Goal: Task Accomplishment & Management: Use online tool/utility

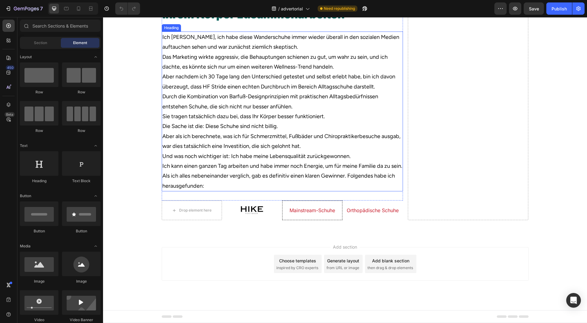
scroll to position [2108, 0]
click at [336, 204] on div "Mainstream-Schuhe Heading" at bounding box center [313, 210] width 60 height 19
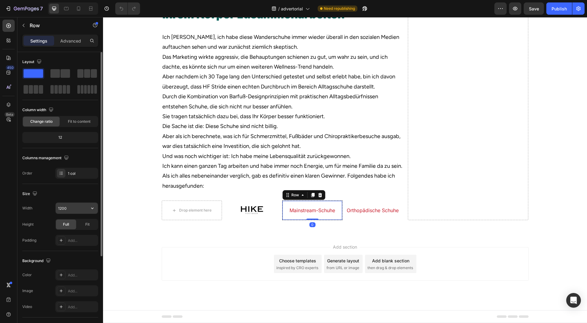
scroll to position [119, 0]
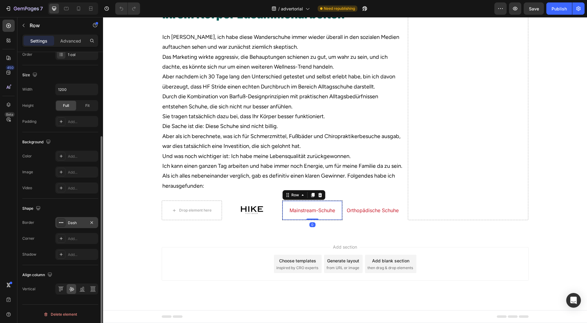
click at [77, 220] on div "Dash" at bounding box center [77, 223] width 18 height 6
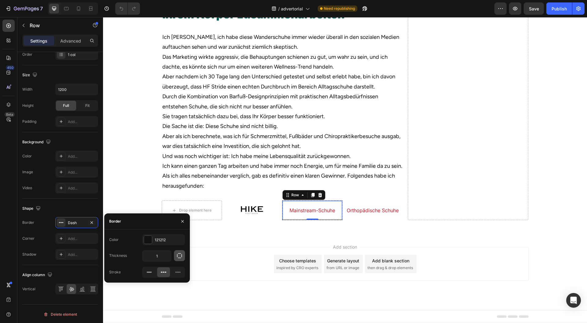
click at [181, 254] on icon "button" at bounding box center [179, 255] width 6 height 6
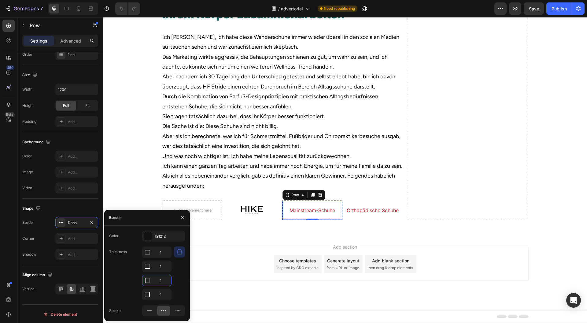
click at [165, 279] on input "1" at bounding box center [157, 280] width 29 height 11
type input "0"
click at [164, 258] on input "1" at bounding box center [157, 252] width 29 height 11
type input "0"
click at [180, 216] on button "button" at bounding box center [183, 218] width 10 height 10
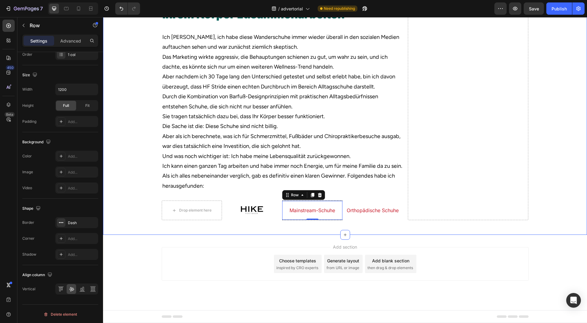
click at [212, 249] on div "Add section Choose templates inspired by CRO experts Generate layout from URL o…" at bounding box center [345, 264] width 367 height 34
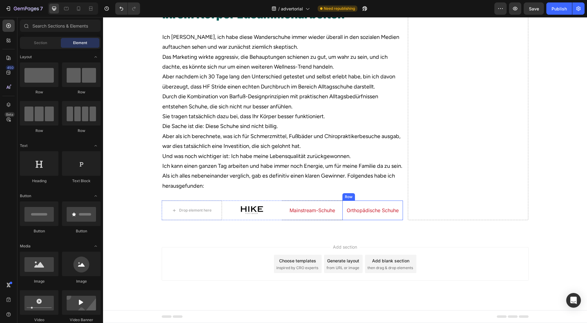
click at [344, 216] on div "Orthopädische Schuhe Heading" at bounding box center [373, 210] width 60 height 20
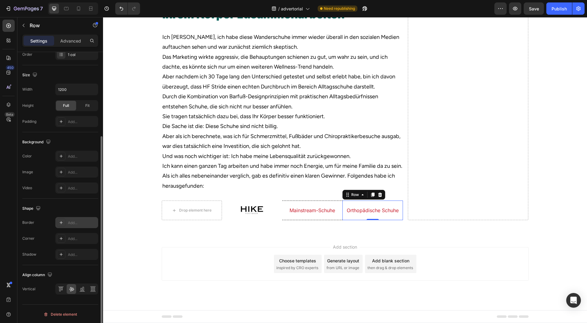
click at [81, 218] on div "Add..." at bounding box center [76, 222] width 43 height 11
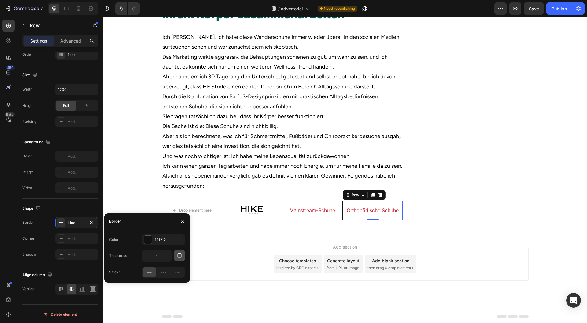
click at [181, 257] on icon "button" at bounding box center [179, 255] width 6 height 6
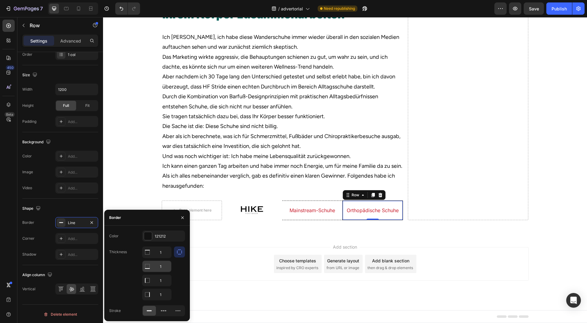
click at [160, 258] on input "1" at bounding box center [157, 252] width 29 height 11
click at [162, 277] on input "1" at bounding box center [157, 280] width 29 height 11
type input "0"
click at [161, 258] on input "1" at bounding box center [157, 252] width 29 height 11
type input "0"
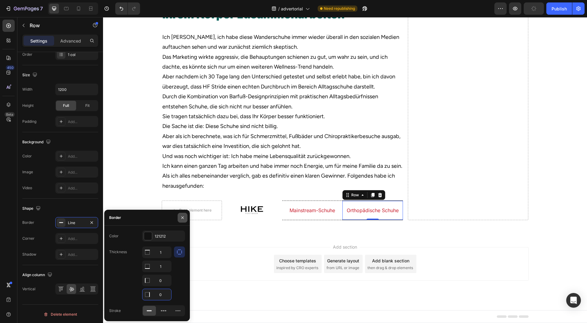
click at [182, 221] on button "button" at bounding box center [183, 218] width 10 height 10
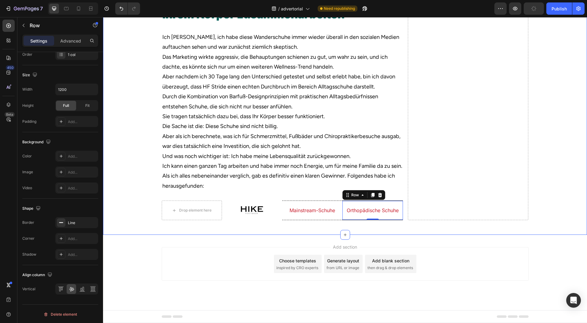
click at [239, 254] on div "Add section Choose templates inspired by CRO experts Generate layout from URL o…" at bounding box center [345, 264] width 367 height 34
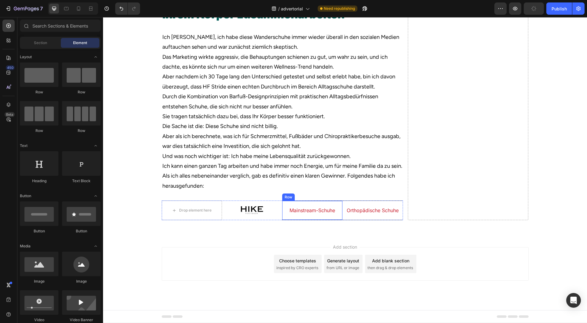
click at [339, 213] on div "Mainstream-Schuhe Heading" at bounding box center [312, 210] width 60 height 19
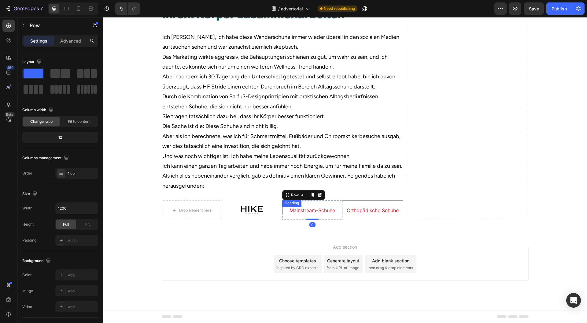
click at [343, 214] on h2 "Orthopädische Schuhe" at bounding box center [373, 210] width 60 height 8
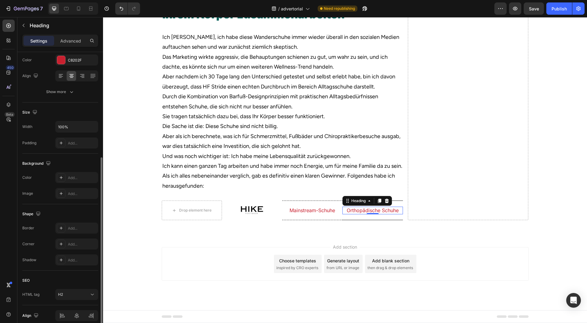
scroll to position [108, 0]
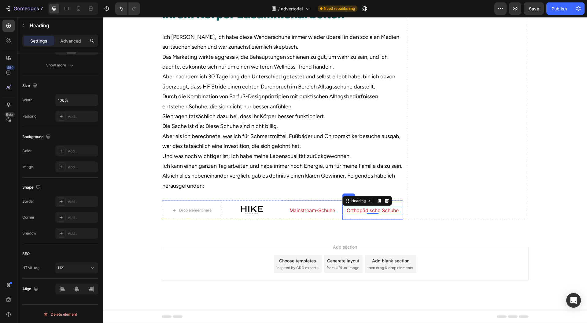
click at [343, 214] on div "Orthopädische Schuhe Heading 0" at bounding box center [373, 210] width 60 height 19
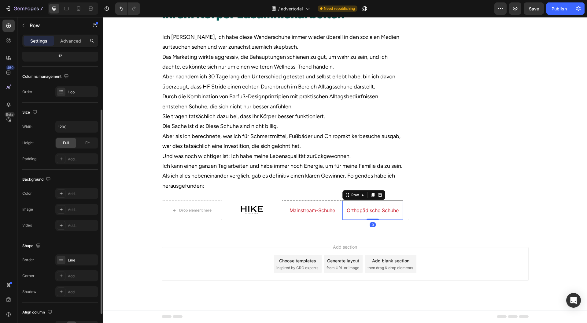
scroll to position [119, 0]
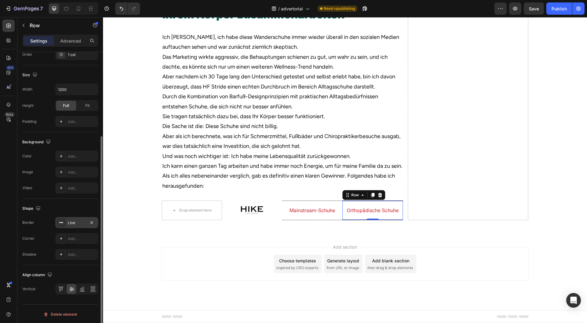
click at [72, 221] on div "Line" at bounding box center [77, 223] width 18 height 6
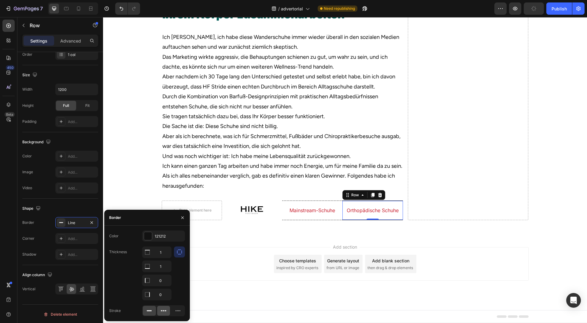
click at [166, 309] on icon at bounding box center [164, 310] width 6 height 6
click at [244, 250] on div "Add section Choose templates inspired by CRO experts Generate layout from URL o…" at bounding box center [345, 264] width 367 height 34
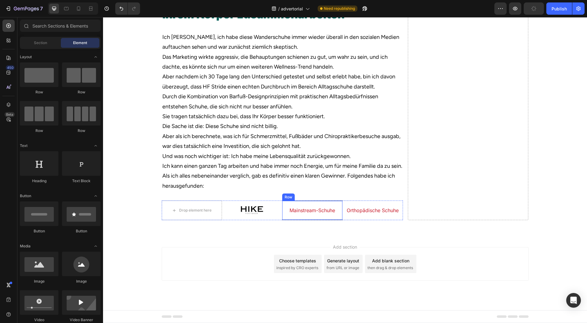
click at [282, 216] on div "Mainstream-Schuhe Heading" at bounding box center [312, 210] width 60 height 19
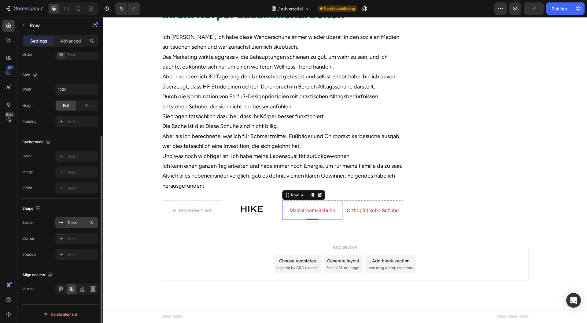
click at [77, 221] on div "Dash" at bounding box center [77, 223] width 18 height 6
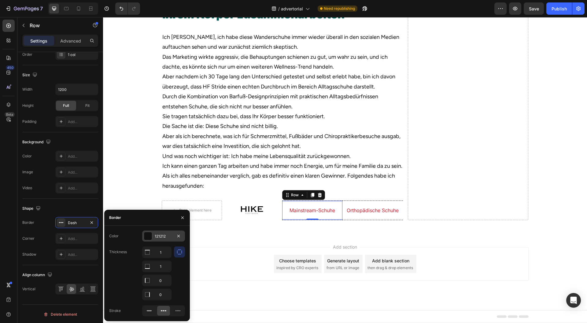
click at [150, 237] on div at bounding box center [148, 236] width 8 height 8
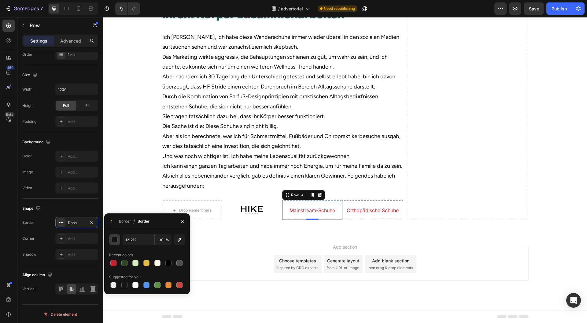
click at [110, 239] on button "button" at bounding box center [114, 239] width 11 height 11
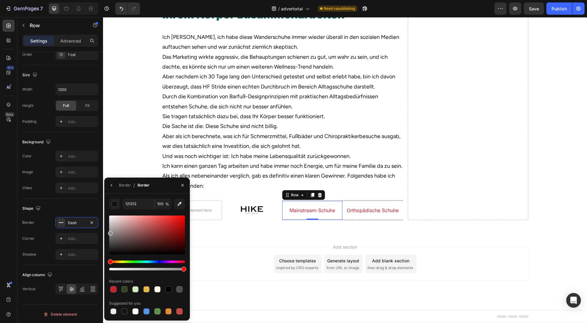
drag, startPoint x: 121, startPoint y: 245, endPoint x: 105, endPoint y: 232, distance: 20.9
click at [105, 232] on div "121212 100 % Recent colors Suggested for you" at bounding box center [147, 256] width 86 height 117
drag, startPoint x: 117, startPoint y: 227, endPoint x: 105, endPoint y: 224, distance: 12.6
click at [106, 224] on div "919191 100 % Recent colors Suggested for you" at bounding box center [147, 256] width 86 height 117
type input "C4C4C4"
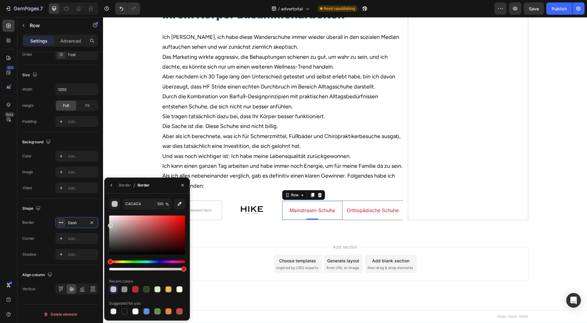
click at [258, 255] on div "Add section Choose templates inspired by CRO experts Generate layout from URL o…" at bounding box center [345, 264] width 367 height 34
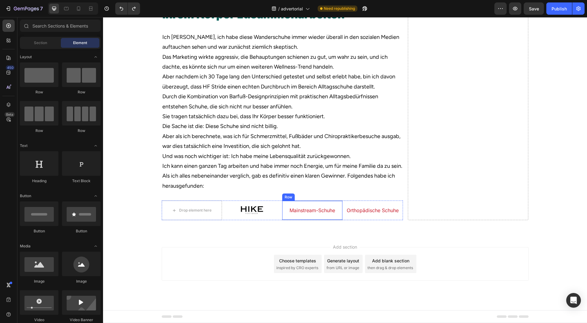
click at [336, 214] on div "Mainstream-Schuhe Heading" at bounding box center [312, 210] width 60 height 19
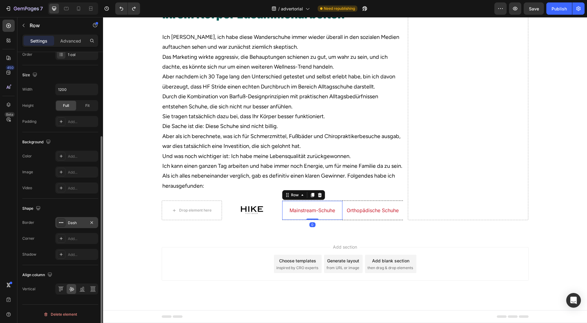
click at [77, 222] on div "Dash" at bounding box center [77, 223] width 18 height 6
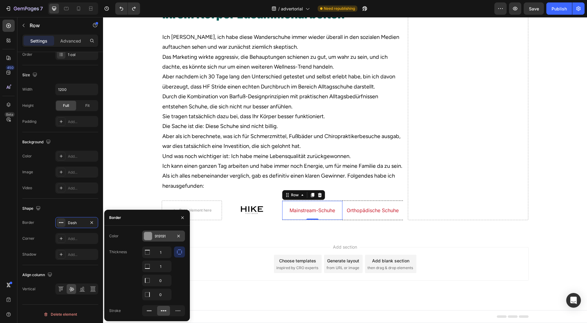
click at [160, 236] on div "919191" at bounding box center [164, 236] width 18 height 6
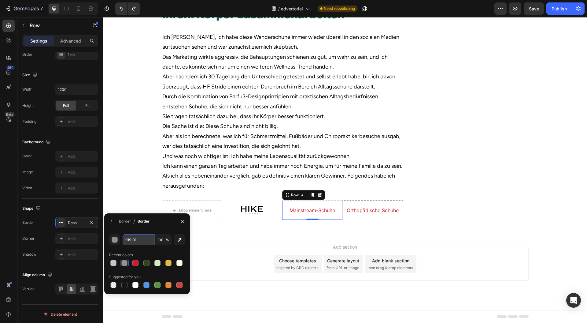
click at [139, 244] on input "919191" at bounding box center [139, 239] width 32 height 11
click at [343, 216] on div "Orthopädische Schuhe Heading" at bounding box center [373, 210] width 60 height 19
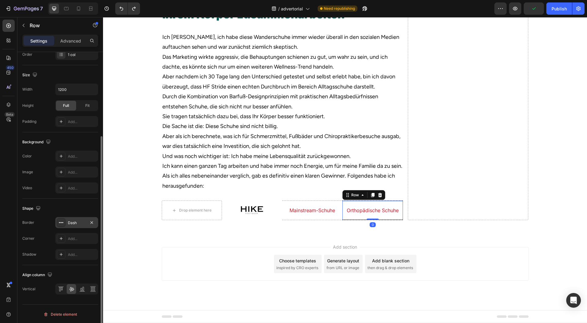
click at [75, 221] on div "Dash" at bounding box center [77, 223] width 18 height 6
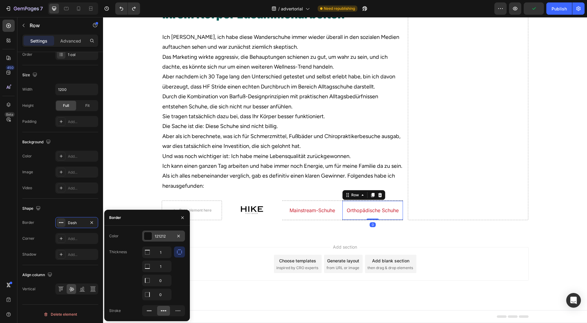
click at [152, 239] on div at bounding box center [148, 236] width 8 height 8
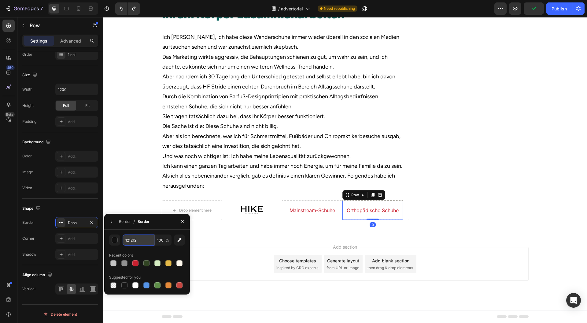
click at [143, 242] on input "121212" at bounding box center [139, 239] width 32 height 11
paste input "919191"
type input "919191"
click at [181, 222] on icon "button" at bounding box center [182, 221] width 5 height 5
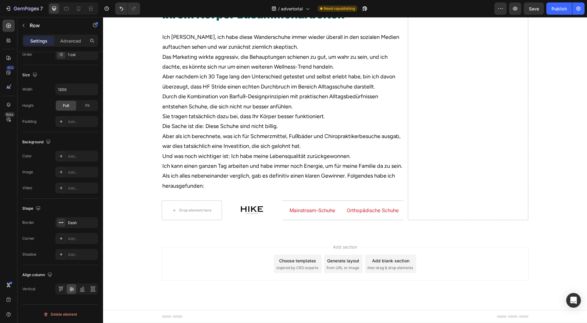
click at [202, 253] on div "Add section Choose templates inspired by CRO experts Generate layout from URL o…" at bounding box center [345, 264] width 367 height 34
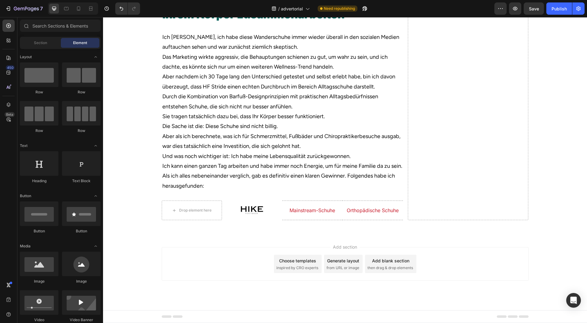
click at [551, 249] on div "Add section Choose templates inspired by CRO experts Generate layout from URL o…" at bounding box center [345, 272] width 484 height 75
click at [277, 217] on div "Image Row" at bounding box center [252, 210] width 60 height 20
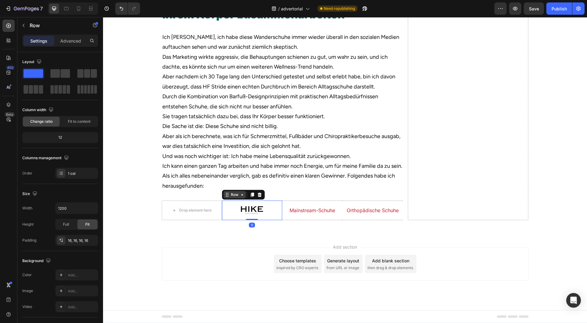
click at [228, 198] on div "Row" at bounding box center [235, 194] width 22 height 7
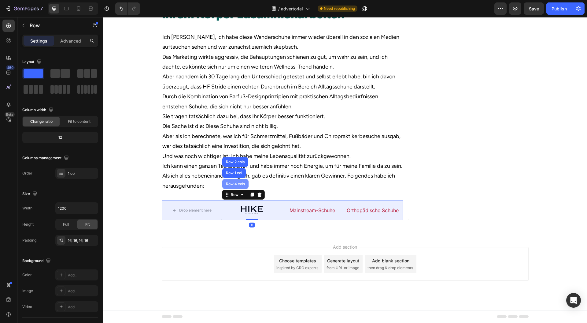
click at [230, 184] on div "Row 4 cols" at bounding box center [235, 184] width 21 height 4
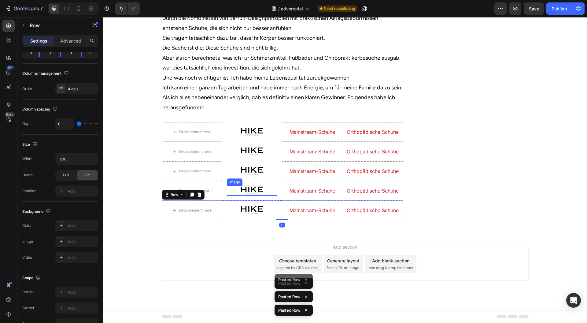
scroll to position [2149, 0]
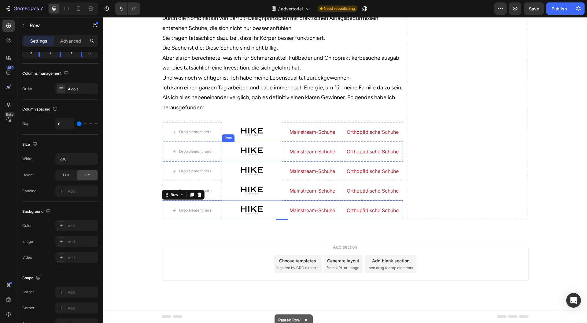
click at [254, 156] on img at bounding box center [252, 151] width 23 height 10
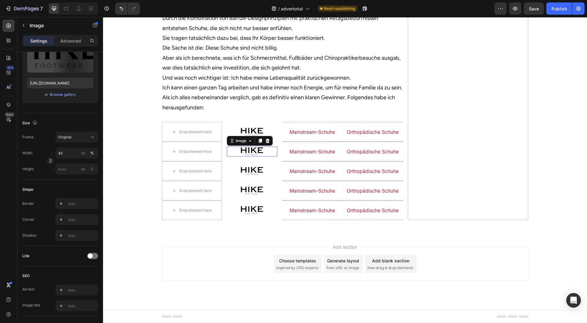
scroll to position [0, 0]
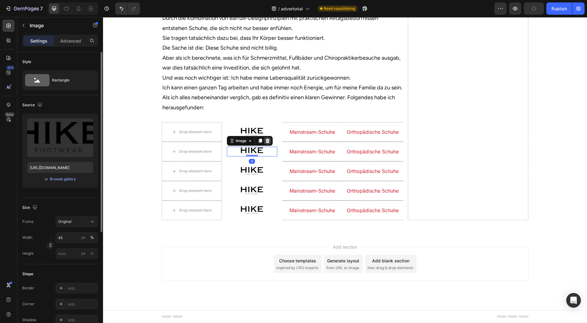
click at [265, 143] on icon at bounding box center [267, 141] width 4 height 4
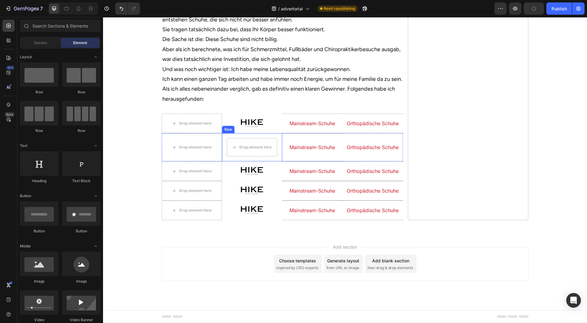
click at [249, 181] on div "Image Row" at bounding box center [252, 171] width 60 height 20
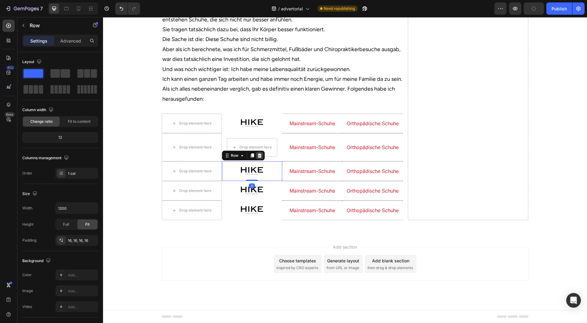
click at [260, 159] on div at bounding box center [259, 155] width 7 height 7
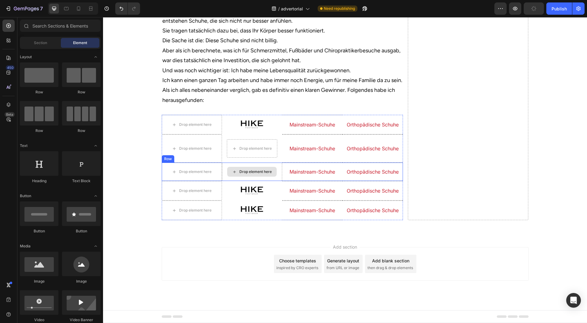
click at [253, 195] on img at bounding box center [252, 191] width 23 height 10
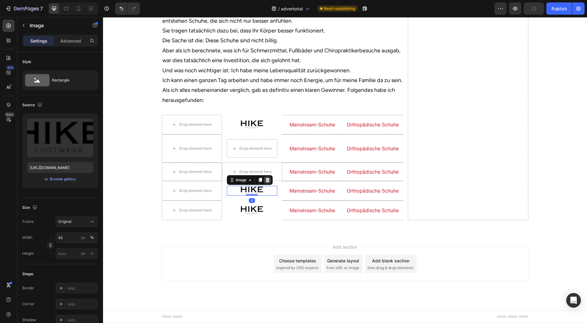
click at [265, 182] on icon at bounding box center [267, 180] width 4 height 4
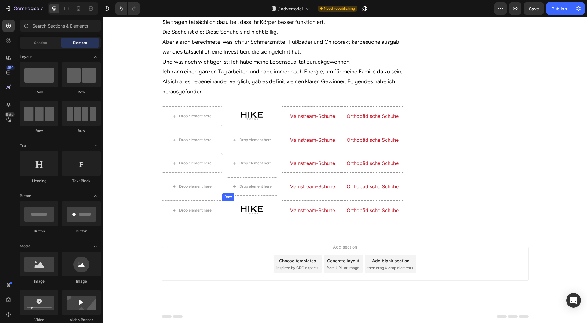
click at [241, 215] on img at bounding box center [252, 210] width 23 height 10
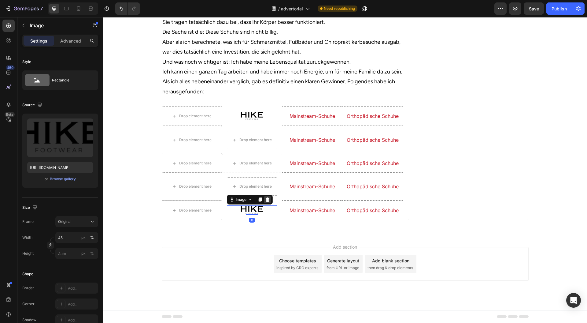
click at [265, 202] on icon at bounding box center [267, 199] width 4 height 4
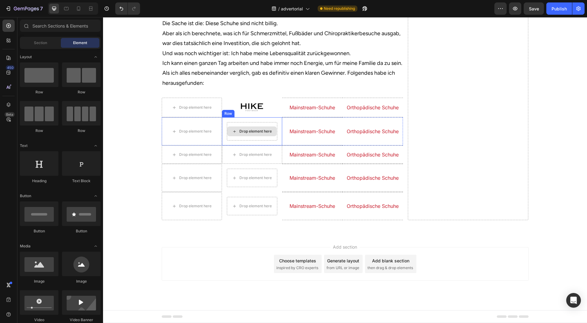
click at [227, 136] on div "Drop element here" at bounding box center [252, 131] width 50 height 10
click at [222, 145] on div "Drop element here Row" at bounding box center [252, 131] width 60 height 28
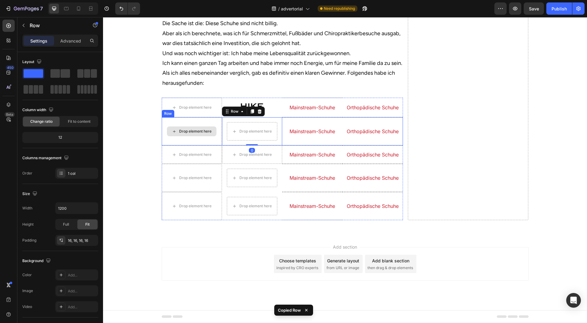
click at [174, 145] on div "Drop element here" at bounding box center [192, 131] width 60 height 28
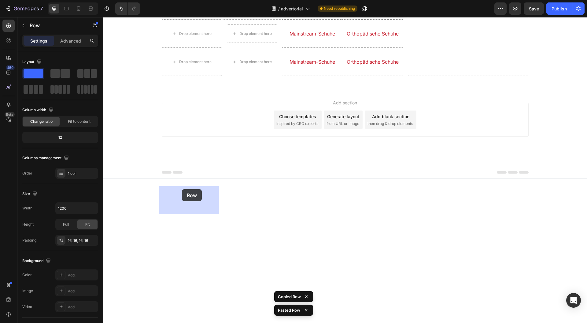
drag, startPoint x: 174, startPoint y: 202, endPoint x: 182, endPoint y: 189, distance: 15.8
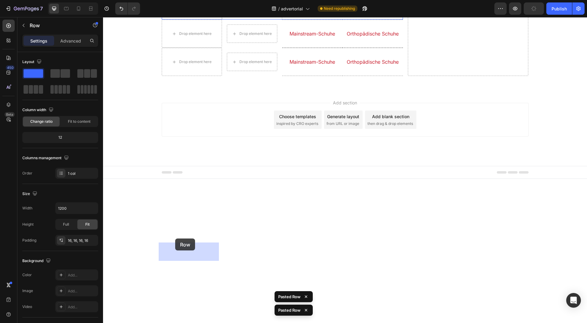
drag, startPoint x: 169, startPoint y: 204, endPoint x: 175, endPoint y: 239, distance: 34.7
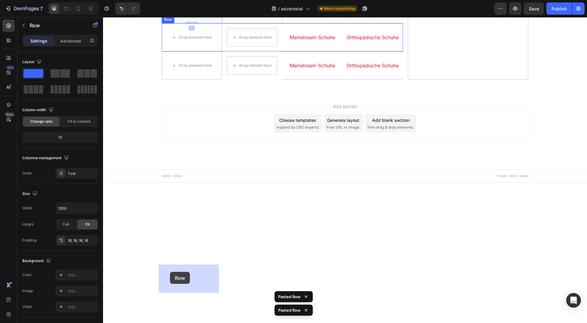
drag, startPoint x: 166, startPoint y: 226, endPoint x: 170, endPoint y: 272, distance: 45.5
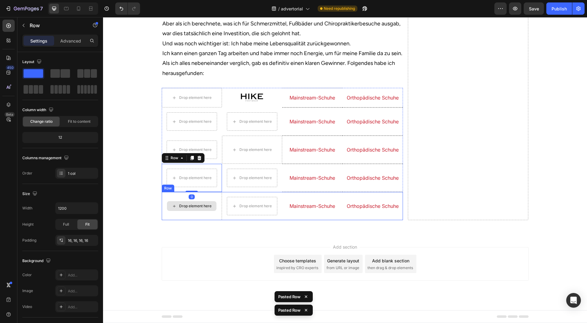
scroll to position [2190, 0]
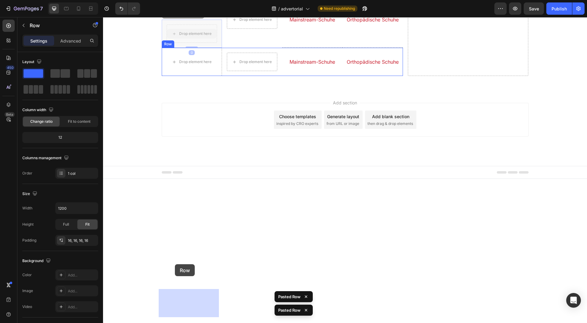
drag, startPoint x: 166, startPoint y: 217, endPoint x: 190, endPoint y: 256, distance: 45.4
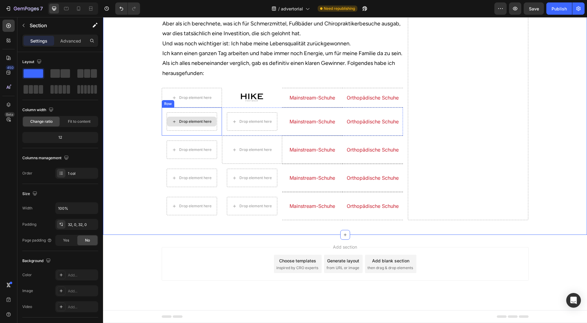
click at [199, 124] on div "Drop element here" at bounding box center [195, 121] width 32 height 5
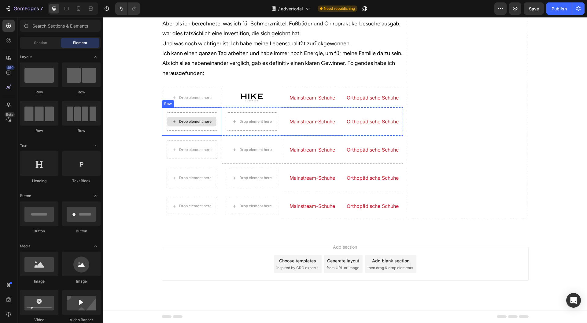
click at [214, 131] on div "Drop element here" at bounding box center [192, 121] width 50 height 18
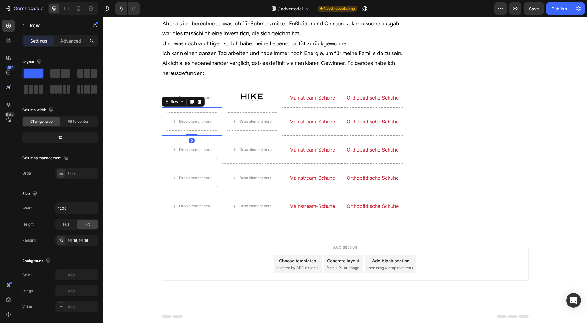
click at [217, 135] on div "Drop element here Row 0" at bounding box center [192, 121] width 60 height 28
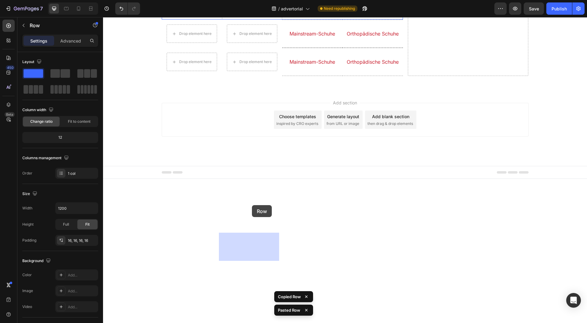
drag, startPoint x: 170, startPoint y: 162, endPoint x: 252, endPoint y: 205, distance: 92.2
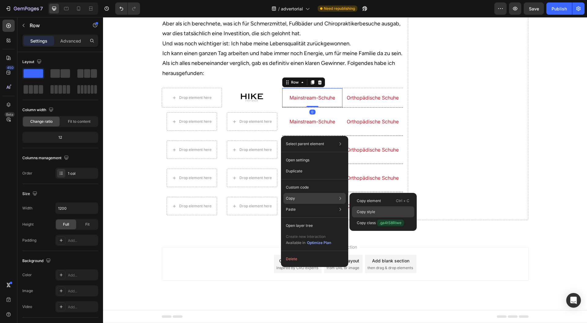
click at [364, 217] on div "Copy style" at bounding box center [383, 222] width 62 height 11
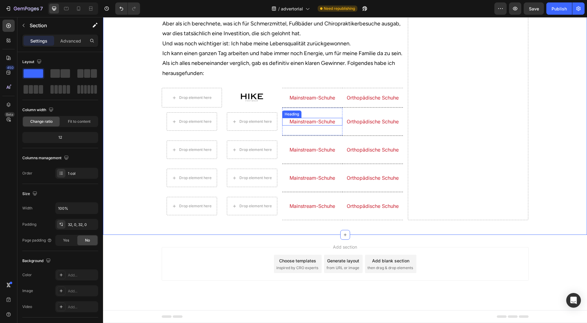
click at [317, 125] on h2 "Mainstream-Schuhe" at bounding box center [312, 122] width 60 height 8
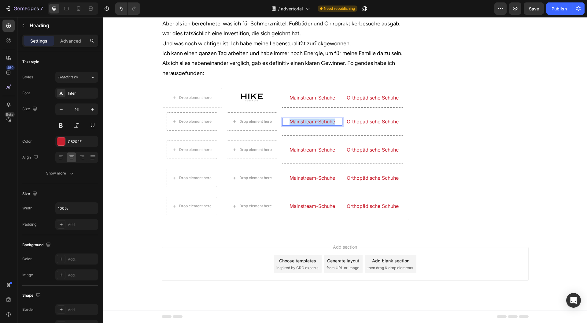
scroll to position [2186, 0]
click at [65, 110] on button "button" at bounding box center [61, 109] width 11 height 11
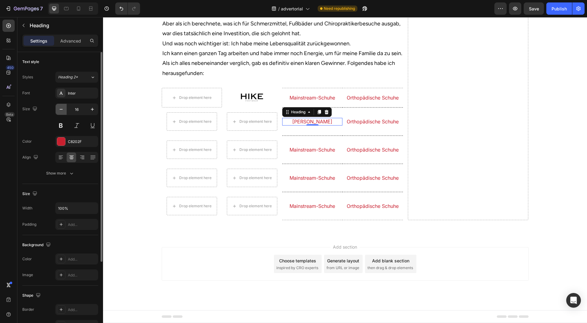
click at [65, 110] on button "button" at bounding box center [61, 109] width 11 height 11
type input "14"
click at [64, 141] on div at bounding box center [61, 141] width 8 height 8
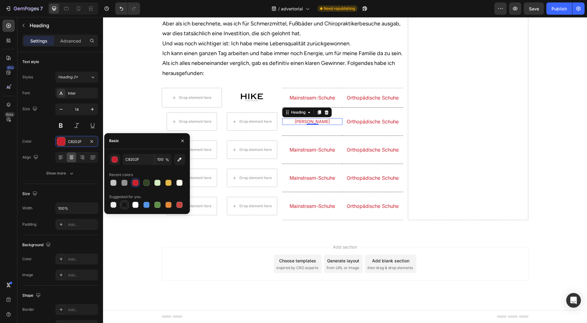
click at [125, 204] on div at bounding box center [124, 205] width 6 height 6
type input "151515"
click at [184, 142] on icon "button" at bounding box center [182, 140] width 5 height 5
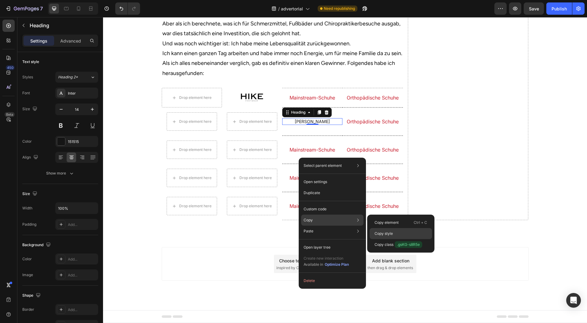
click at [385, 231] on p "Copy style" at bounding box center [384, 234] width 18 height 6
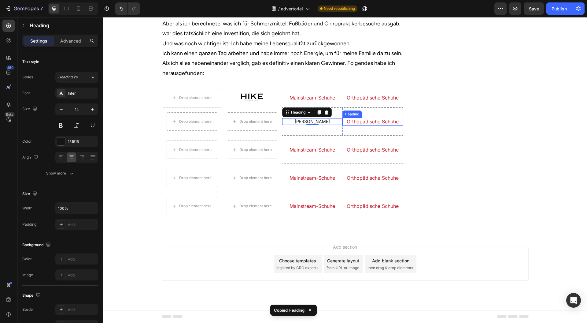
click at [371, 125] on h2 "Orthopädische Schuhe" at bounding box center [373, 122] width 60 height 8
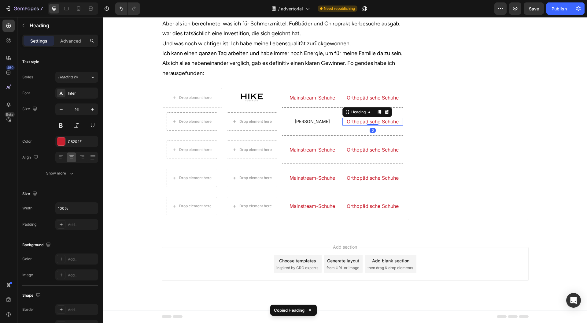
type input "14"
click at [369, 154] on h2 "Orthopädische Schuhe" at bounding box center [373, 150] width 60 height 8
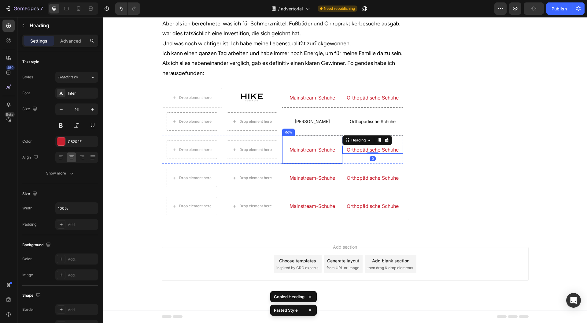
type input "14"
click at [313, 154] on h2 "Mainstream-Schuhe" at bounding box center [312, 150] width 60 height 8
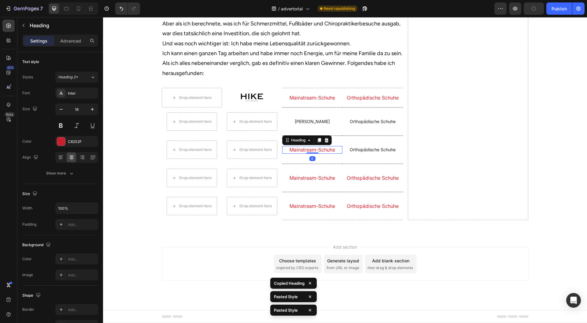
type input "14"
click at [314, 191] on div "Mainstream-Schuhe Heading" at bounding box center [312, 178] width 60 height 28
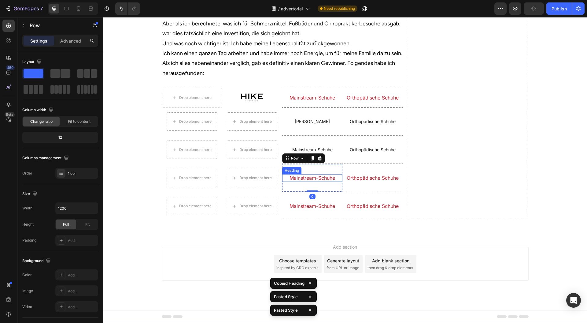
click at [316, 182] on h2 "Mainstream-Schuhe" at bounding box center [312, 178] width 60 height 8
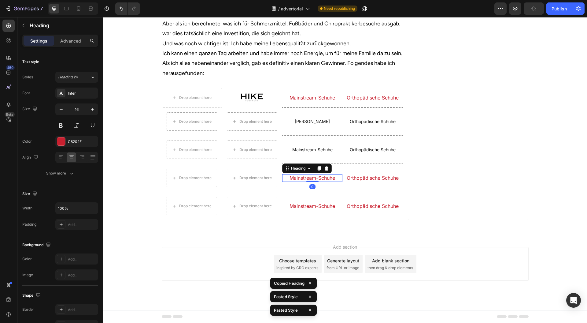
type input "14"
click at [360, 182] on h2 "Orthopädische Schuhe" at bounding box center [373, 178] width 60 height 8
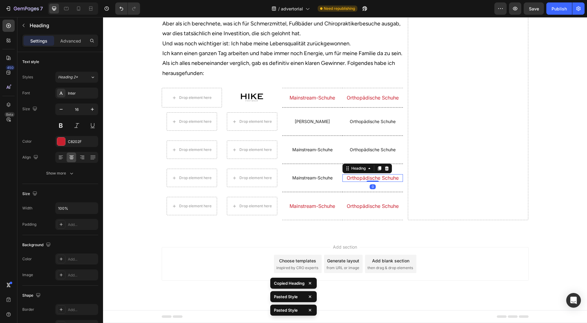
type input "14"
click at [355, 210] on h2 "Orthopädische Schuhe" at bounding box center [373, 206] width 60 height 8
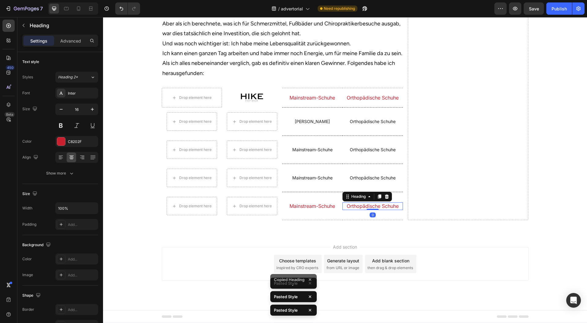
type input "14"
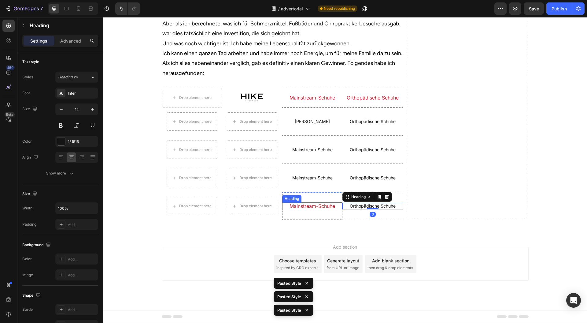
click at [322, 210] on h2 "Mainstream-Schuhe" at bounding box center [312, 206] width 60 height 8
type input "14"
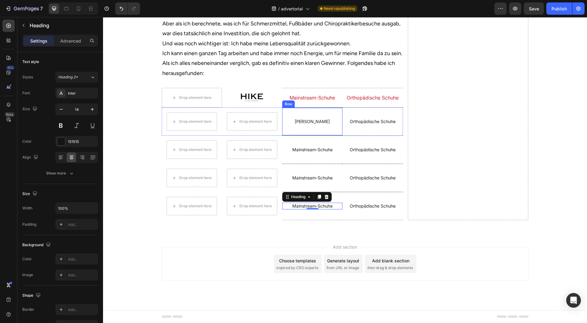
click at [320, 124] on p "[PERSON_NAME]" at bounding box center [312, 122] width 59 height 6
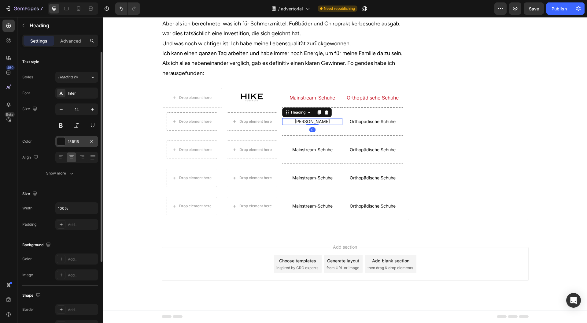
click at [65, 142] on div "151515" at bounding box center [76, 141] width 43 height 11
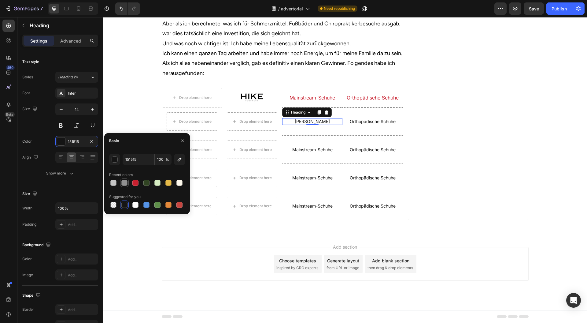
click at [121, 181] on div at bounding box center [124, 183] width 6 height 6
click at [114, 158] on div "button" at bounding box center [115, 160] width 6 height 6
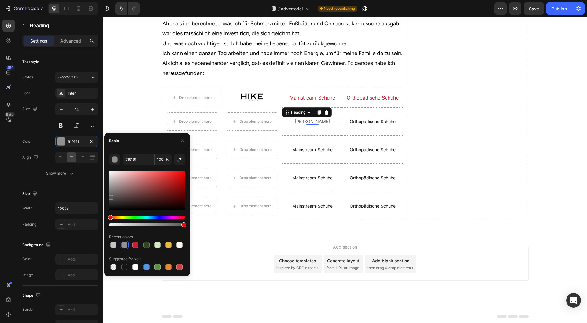
drag, startPoint x: 117, startPoint y: 197, endPoint x: 109, endPoint y: 196, distance: 8.7
click at [109, 196] on div at bounding box center [147, 190] width 76 height 39
type input "595959"
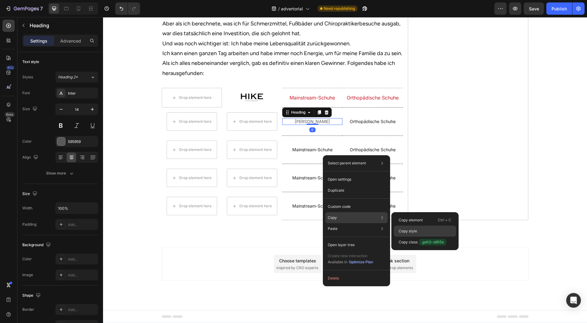
click at [413, 228] on p "Copy style" at bounding box center [408, 231] width 18 height 6
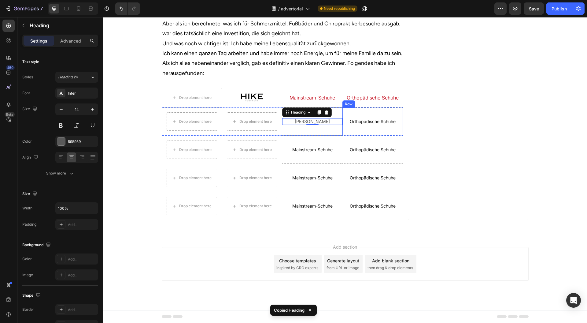
click at [382, 125] on h2 "Orthopädische Schuhe" at bounding box center [373, 121] width 60 height 7
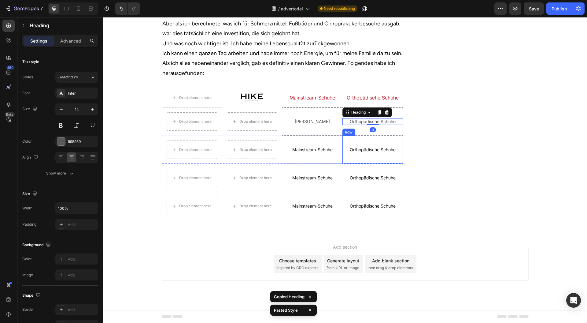
click at [373, 153] on h2 "Orthopädische Schuhe" at bounding box center [373, 149] width 60 height 7
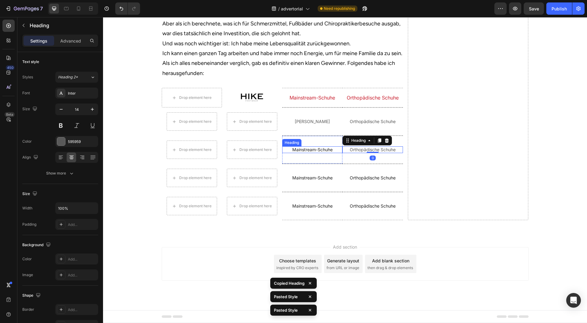
click at [321, 153] on h2 "Mainstream-Schuhe" at bounding box center [312, 149] width 60 height 7
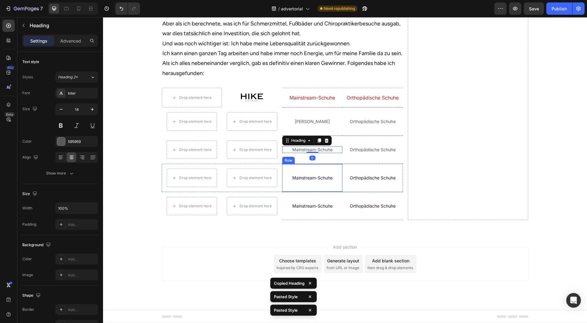
click at [320, 181] on h2 "Mainstream-Schuhe" at bounding box center [312, 177] width 60 height 7
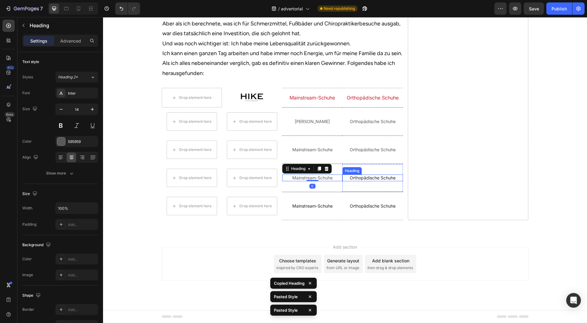
click at [366, 181] on h2 "Orthopädische Schuhe" at bounding box center [373, 177] width 60 height 7
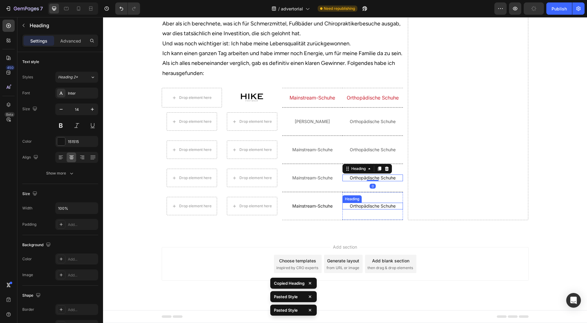
click at [365, 209] on h2 "Orthopädische Schuhe" at bounding box center [373, 205] width 60 height 7
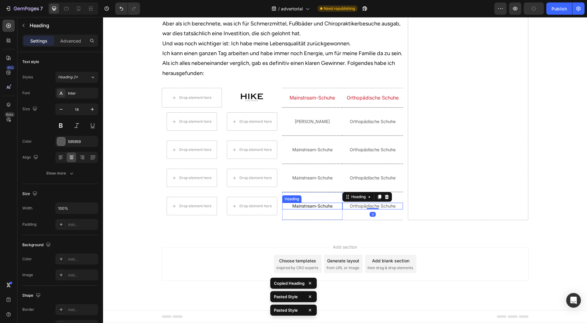
click at [314, 209] on h2 "Mainstream-Schuhe" at bounding box center [312, 205] width 60 height 7
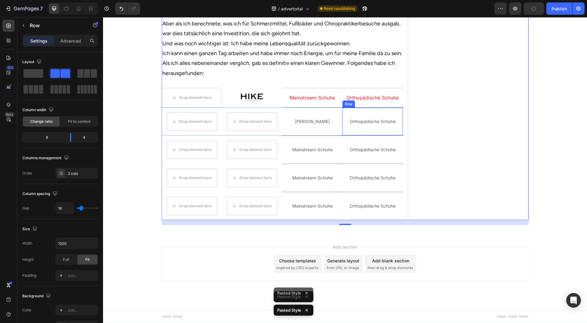
click at [365, 125] on h2 "Orthopädische Schuhe" at bounding box center [373, 121] width 60 height 7
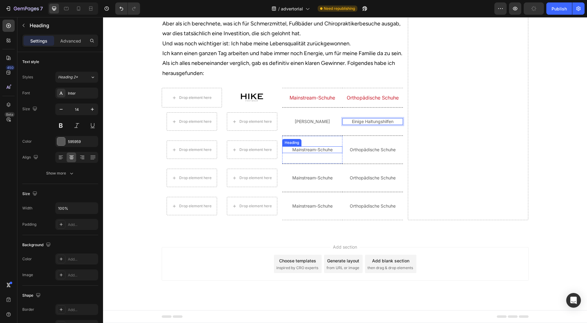
click at [308, 153] on h2 "Mainstream-Schuhe" at bounding box center [312, 149] width 60 height 7
click at [371, 153] on h2 "Orthopädische Schuhe" at bounding box center [373, 149] width 60 height 7
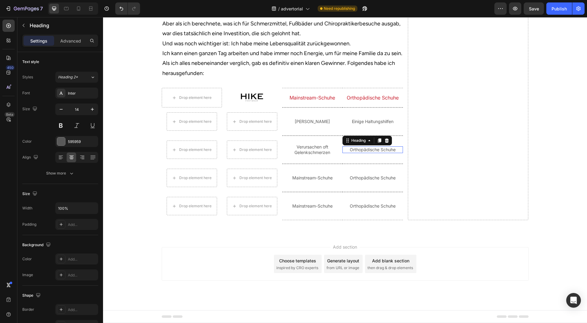
click at [371, 152] on p "Orthopädische Schuhe" at bounding box center [372, 150] width 59 height 6
click at [307, 181] on h2 "Mainstream-Schuhe" at bounding box center [312, 177] width 60 height 7
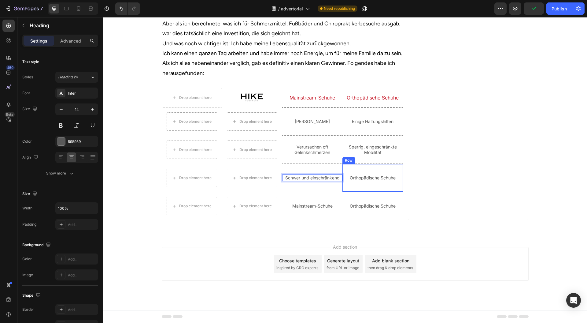
click at [365, 181] on h2 "Orthopädische Schuhe" at bounding box center [373, 177] width 60 height 7
click at [314, 220] on div "Mainstream-Schuhe Heading" at bounding box center [312, 206] width 60 height 28
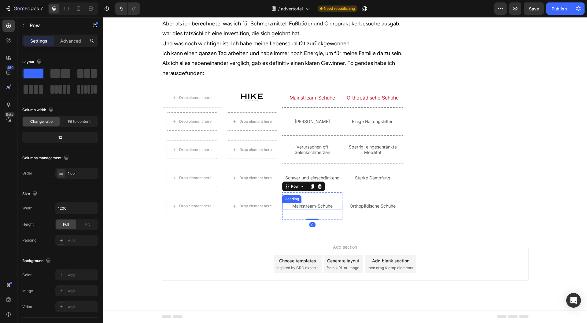
click at [311, 209] on h2 "Mainstream-Schuhe" at bounding box center [312, 205] width 60 height 7
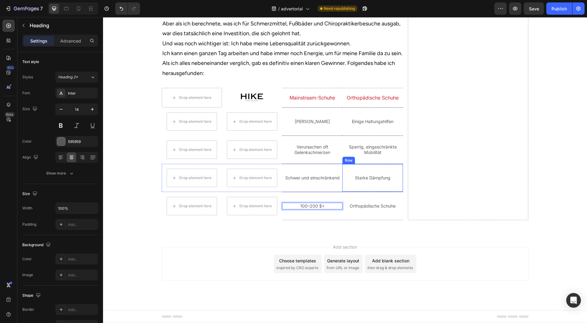
click at [357, 209] on h2 "Orthopädische Schuhe" at bounding box center [373, 205] width 60 height 7
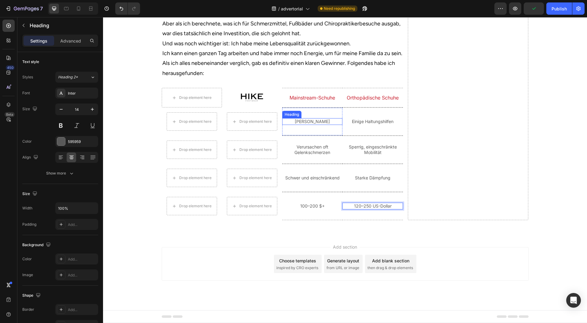
click at [301, 124] on p "[PERSON_NAME]" at bounding box center [312, 122] width 59 height 6
click at [318, 114] on icon at bounding box center [319, 112] width 3 height 4
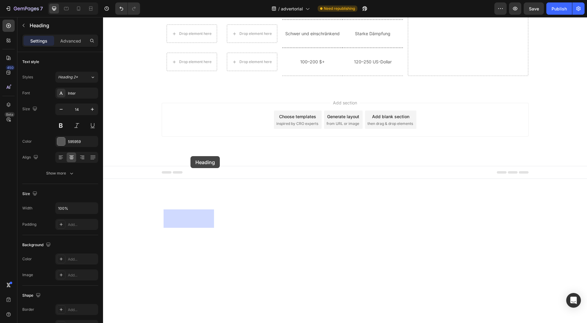
drag, startPoint x: 290, startPoint y: 158, endPoint x: 191, endPoint y: 155, distance: 99.8
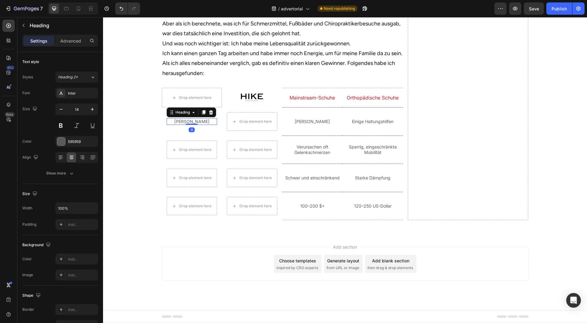
click at [193, 125] on h2 "[PERSON_NAME]" at bounding box center [192, 121] width 50 height 7
click at [193, 124] on p "[PERSON_NAME]" at bounding box center [191, 122] width 49 height 6
click at [218, 130] on div "🦶Haltung Heading 0 Row" at bounding box center [192, 121] width 60 height 17
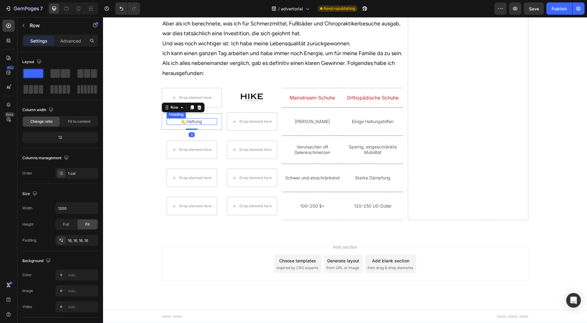
click at [196, 124] on p "🦶Haltung" at bounding box center [191, 122] width 49 height 6
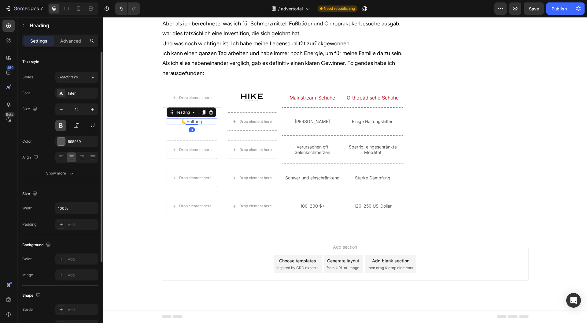
click at [62, 126] on button at bounding box center [60, 125] width 11 height 11
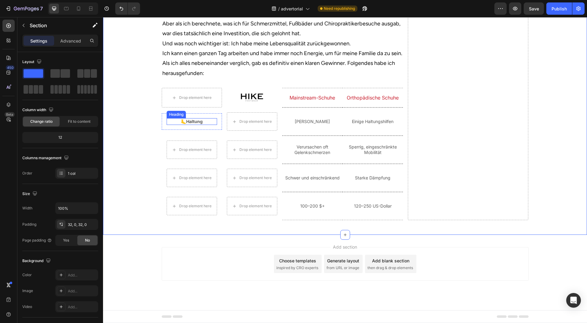
click at [186, 124] on p "🦶Haltung" at bounding box center [191, 122] width 49 height 6
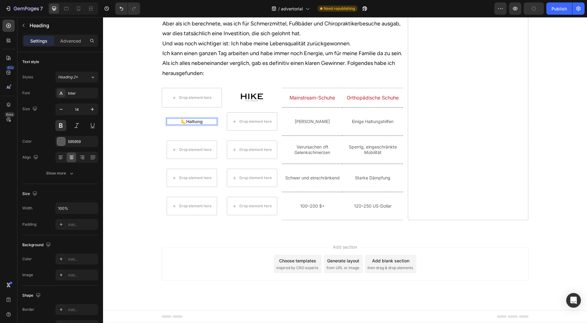
click at [183, 124] on p "🦶Haltung" at bounding box center [191, 122] width 49 height 6
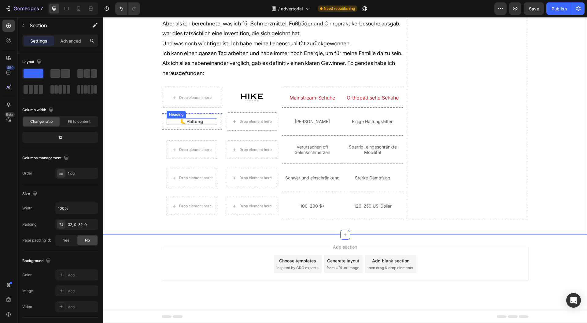
click at [198, 125] on h2 "🦶 Haltung" at bounding box center [192, 121] width 50 height 7
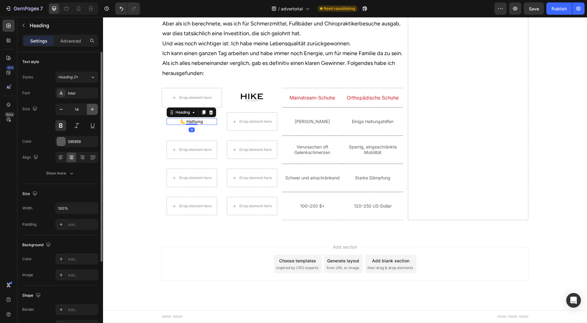
click at [87, 108] on button "button" at bounding box center [92, 109] width 11 height 11
type input "16"
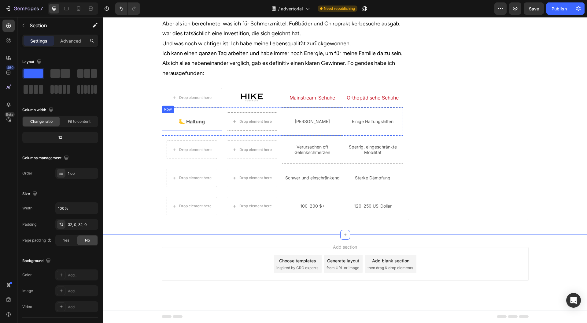
click at [200, 125] on p "🦶 Haltung" at bounding box center [191, 121] width 49 height 6
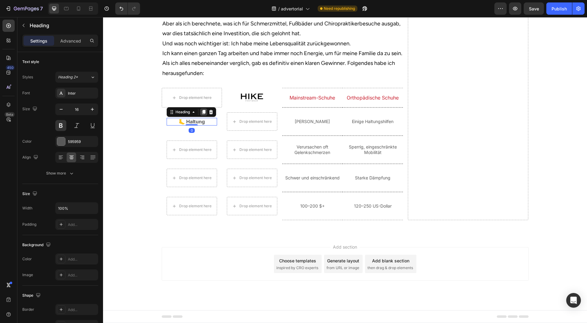
click at [202, 114] on icon at bounding box center [203, 112] width 3 height 4
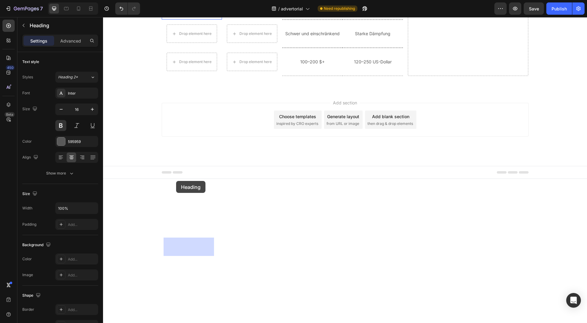
drag, startPoint x: 172, startPoint y: 155, endPoint x: 176, endPoint y: 181, distance: 26.3
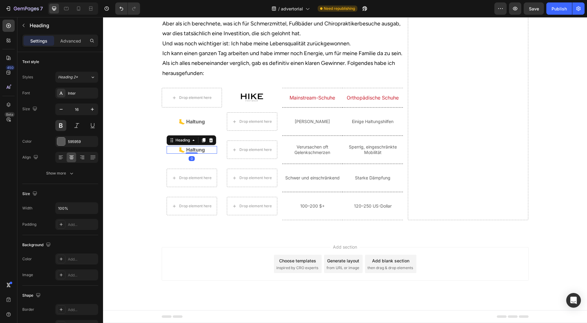
click at [202, 142] on icon at bounding box center [203, 140] width 3 height 4
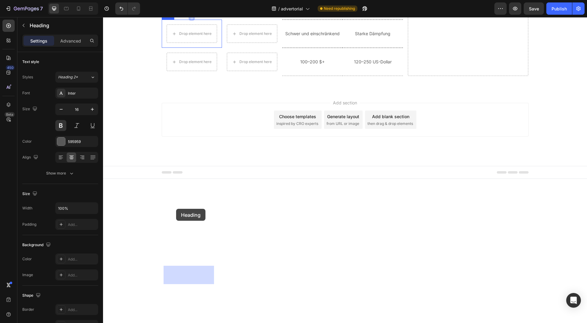
drag, startPoint x: 179, startPoint y: 185, endPoint x: 176, endPoint y: 213, distance: 28.6
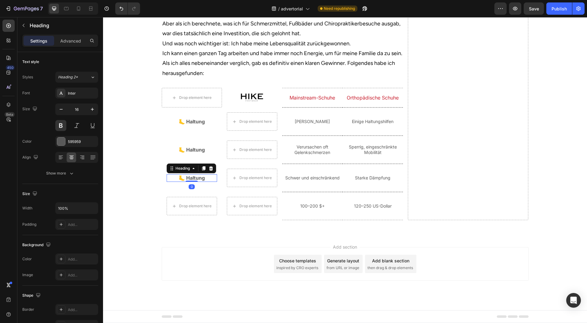
click at [202, 170] on icon at bounding box center [203, 168] width 3 height 4
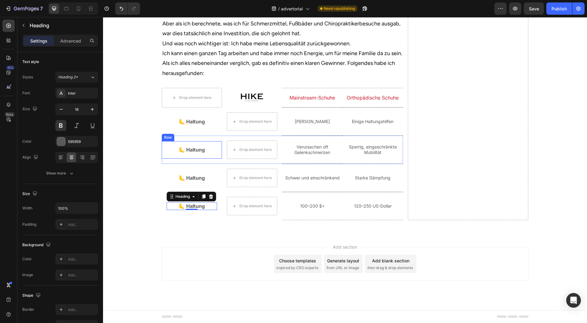
click at [188, 158] on div "🦶 Haltung Heading Row" at bounding box center [192, 149] width 60 height 17
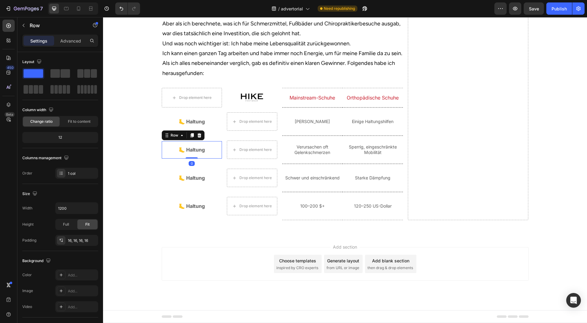
click at [192, 154] on h2 "🦶 Haltung" at bounding box center [192, 150] width 50 height 8
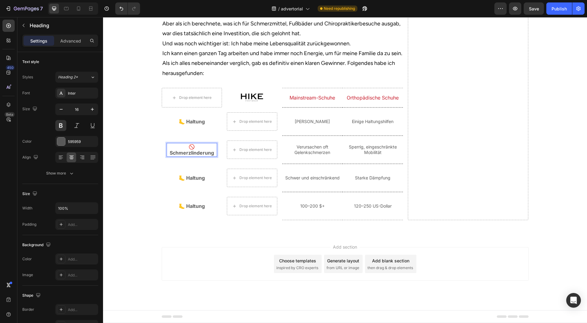
scroll to position [2180, 0]
click at [65, 110] on button "button" at bounding box center [61, 109] width 11 height 11
type input "14"
click at [193, 125] on p "🦶 Haltung" at bounding box center [191, 121] width 49 height 6
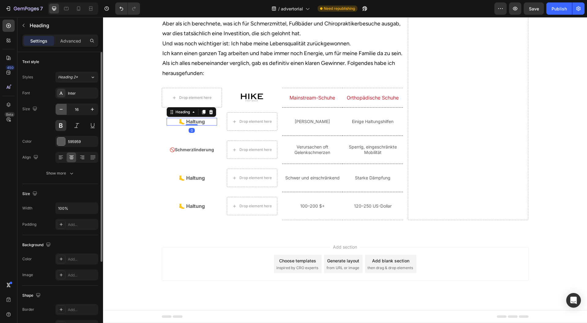
click at [60, 106] on icon "button" at bounding box center [61, 109] width 6 height 6
type input "15"
type input "14"
click at [192, 182] on h2 "🦶 Haltung" at bounding box center [192, 178] width 50 height 8
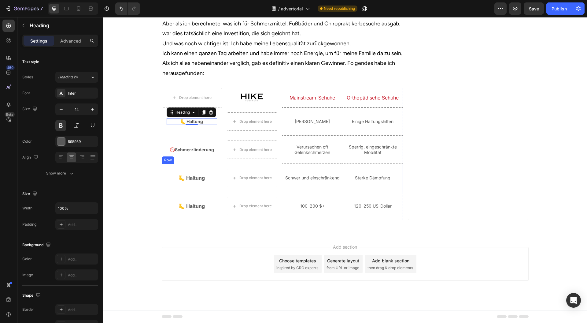
click at [192, 182] on h2 "🦶 Haltung" at bounding box center [192, 178] width 50 height 8
